Goal: Information Seeking & Learning: Learn about a topic

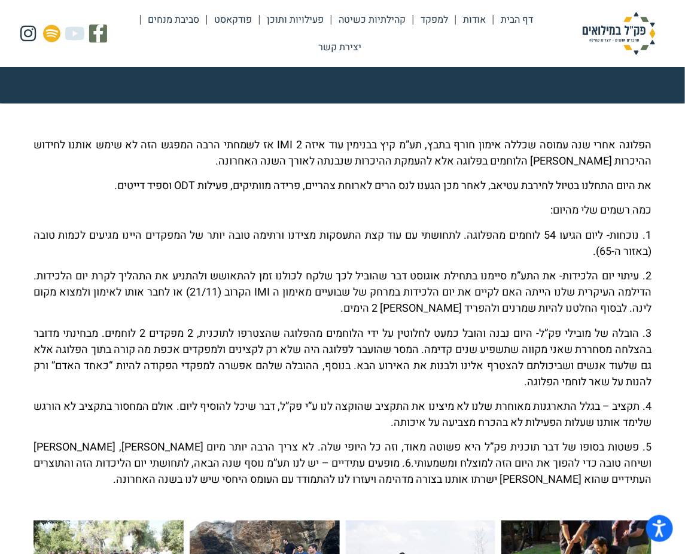
scroll to position [326, 0]
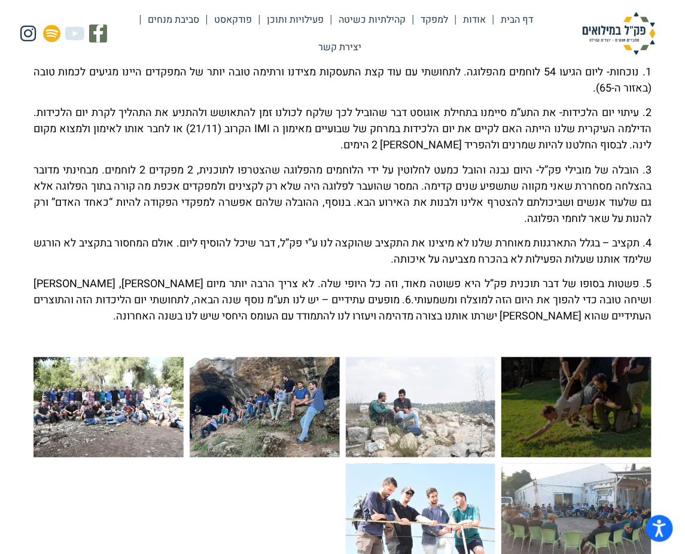
click at [572, 401] on div at bounding box center [576, 407] width 150 height 100
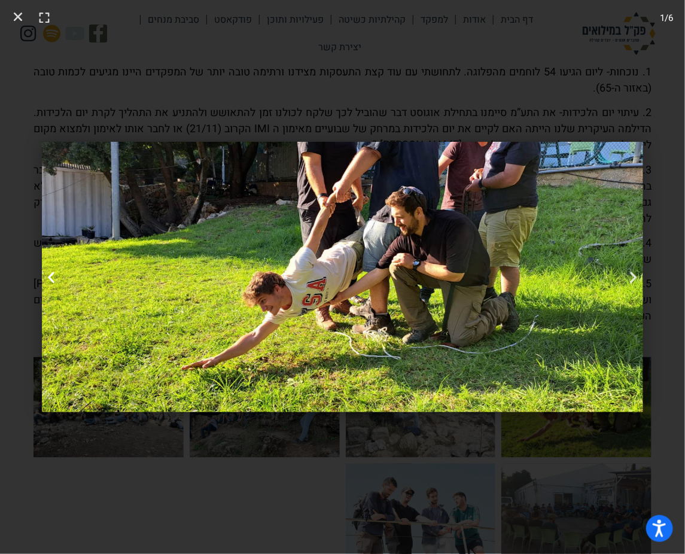
click at [54, 274] on icon "Previous slide" at bounding box center [51, 277] width 15 height 15
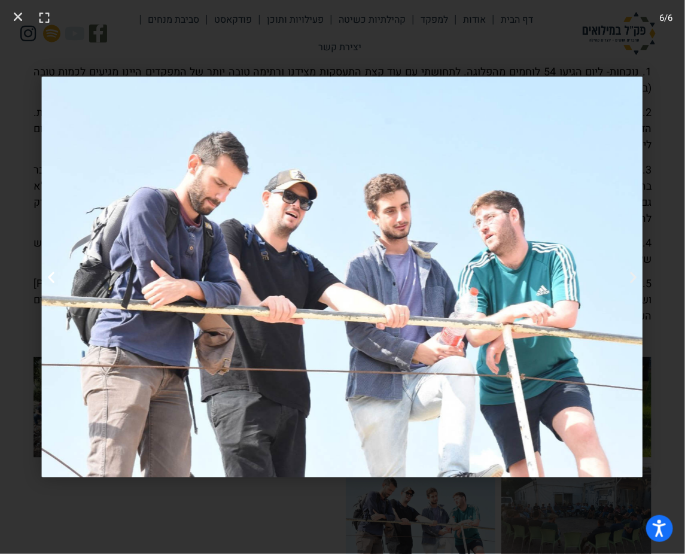
click at [51, 277] on icon "Previous slide" at bounding box center [51, 277] width 15 height 15
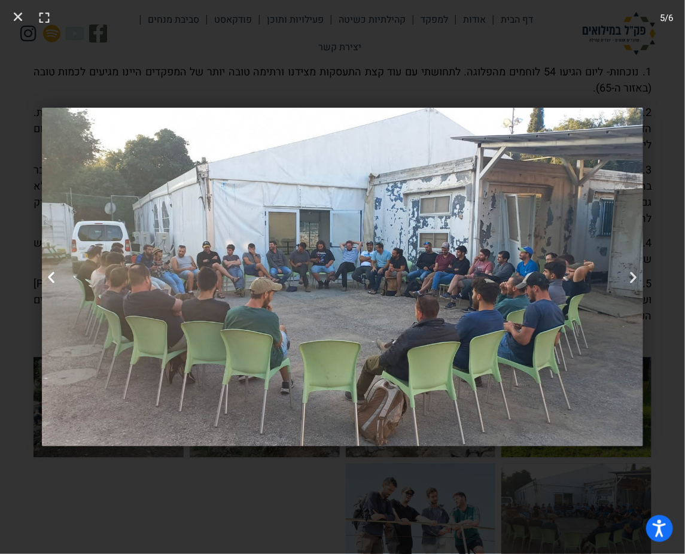
click at [51, 277] on icon "Previous slide" at bounding box center [51, 277] width 15 height 15
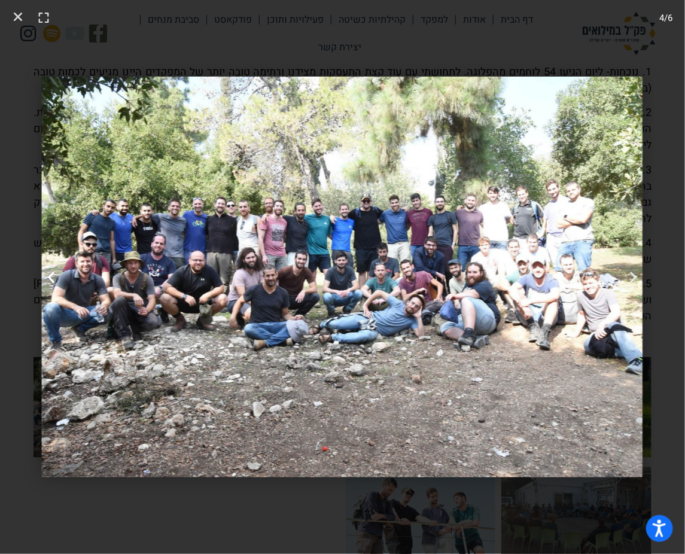
click at [51, 277] on icon "Previous slide" at bounding box center [51, 277] width 15 height 15
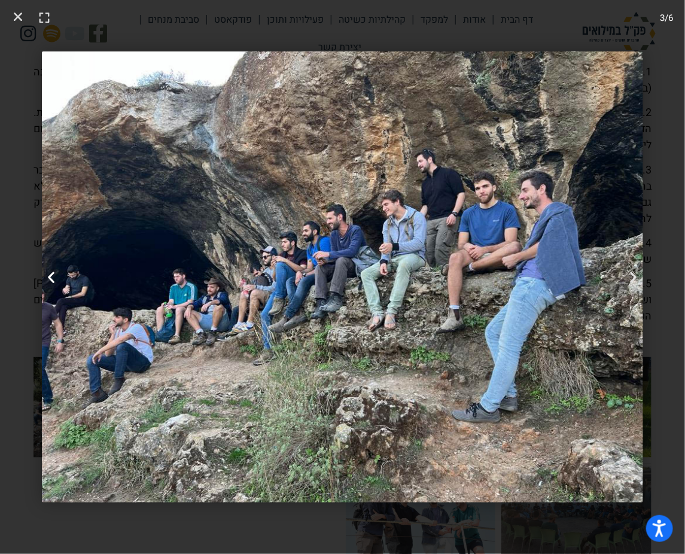
click at [51, 277] on icon "Previous slide" at bounding box center [51, 277] width 15 height 15
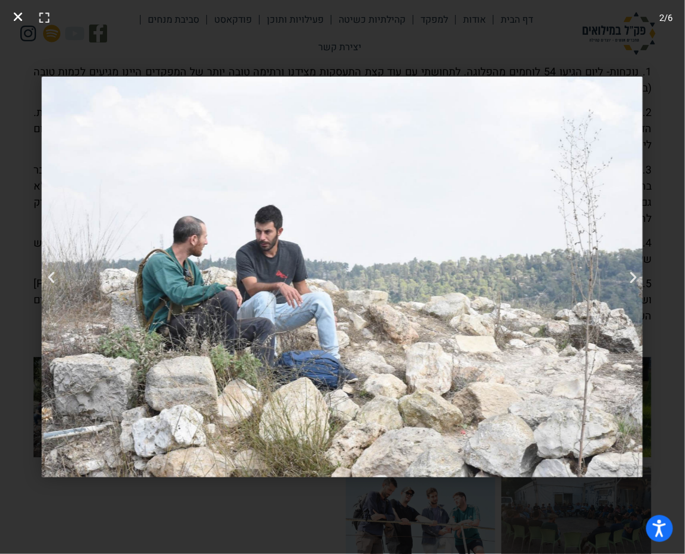
click at [13, 16] on icon "Close (Esc)" at bounding box center [18, 17] width 12 height 12
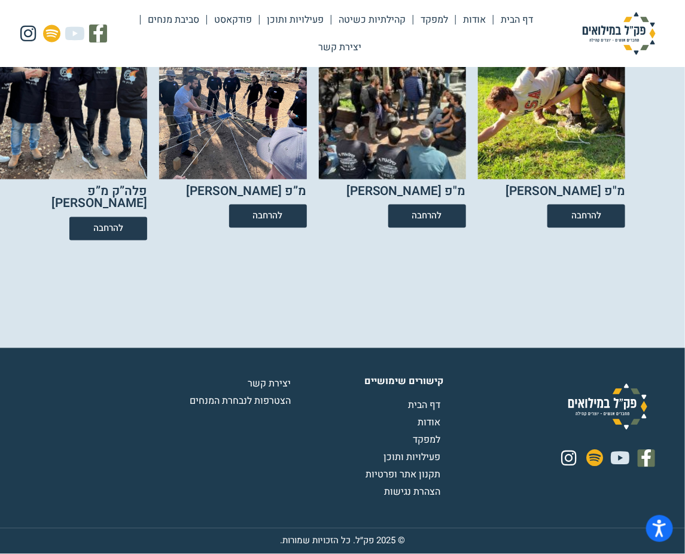
scroll to position [2120, 0]
click at [416, 222] on span "להרחבה" at bounding box center [426, 217] width 33 height 10
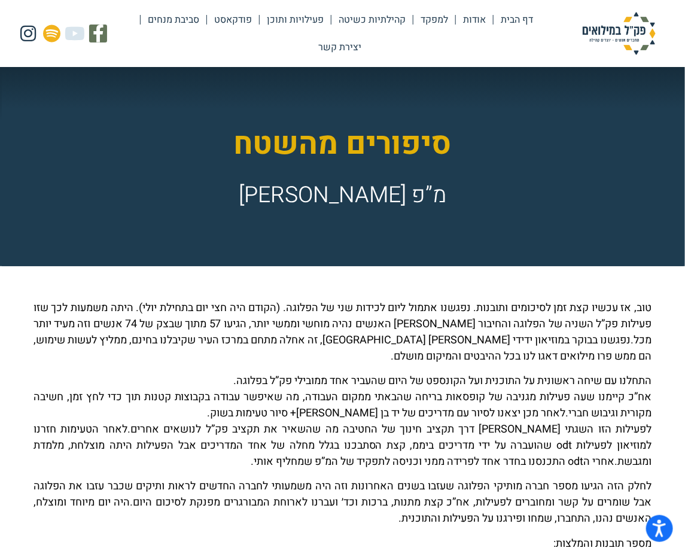
scroll to position [163, 0]
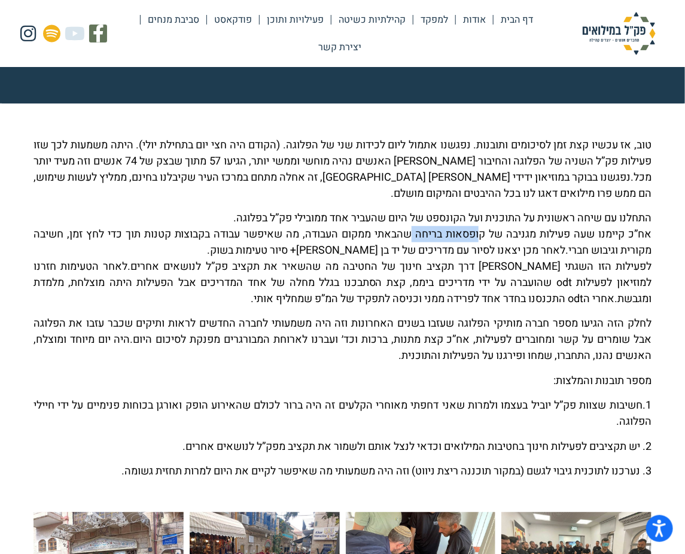
drag, startPoint x: 414, startPoint y: 236, endPoint x: 483, endPoint y: 234, distance: 68.2
click at [483, 234] on p "התחלנו עם שיחה ראשונית על התוכנית ועל הקונספט של היום שהעביר אחד ממובילי פק”ל ב…" at bounding box center [342, 258] width 618 height 97
copy p "קופסאות בריחה"
